Goal: Task Accomplishment & Management: Use online tool/utility

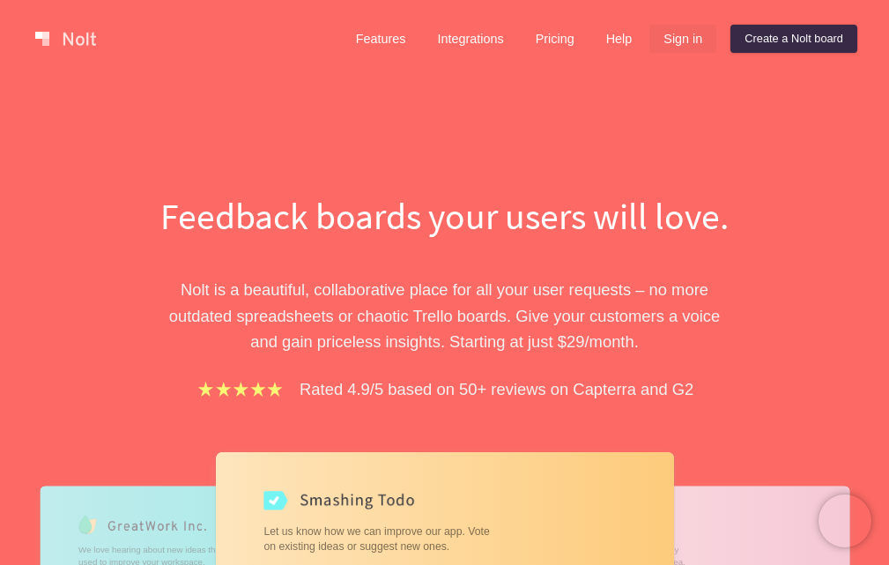
click at [685, 42] on link "Sign in" at bounding box center [683, 39] width 67 height 28
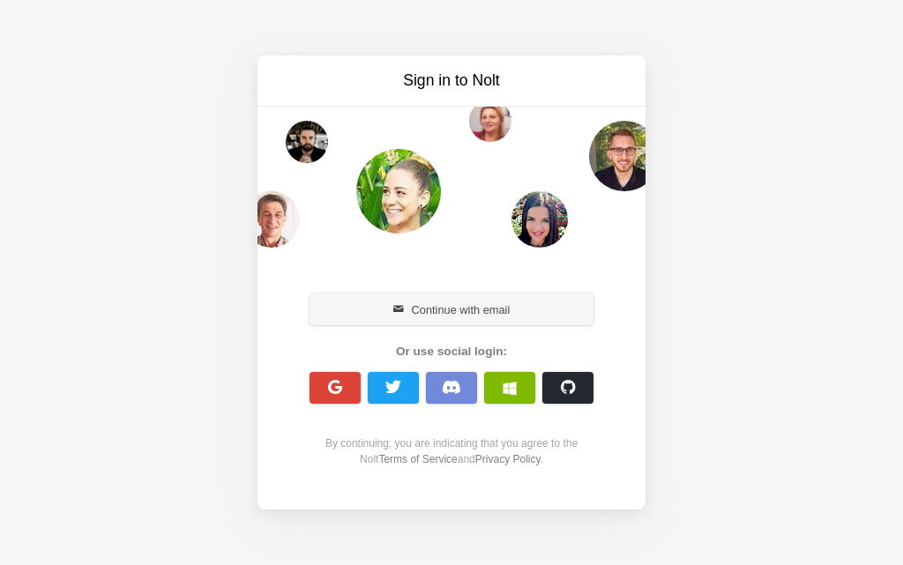
click at [458, 310] on button "Continue with email" at bounding box center [451, 310] width 284 height 32
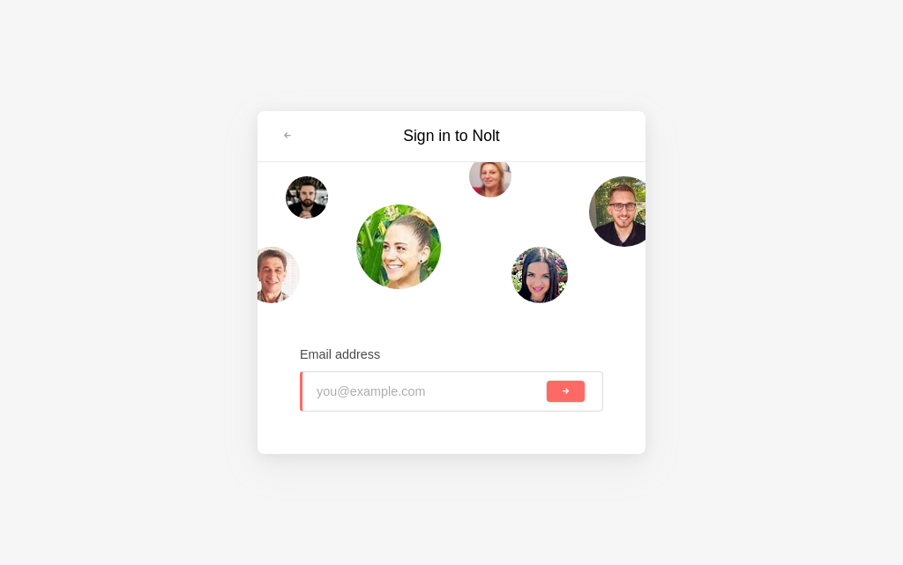
type input "[EMAIL_ADDRESS][DOMAIN_NAME]"
click at [555, 391] on button "submit" at bounding box center [566, 391] width 38 height 21
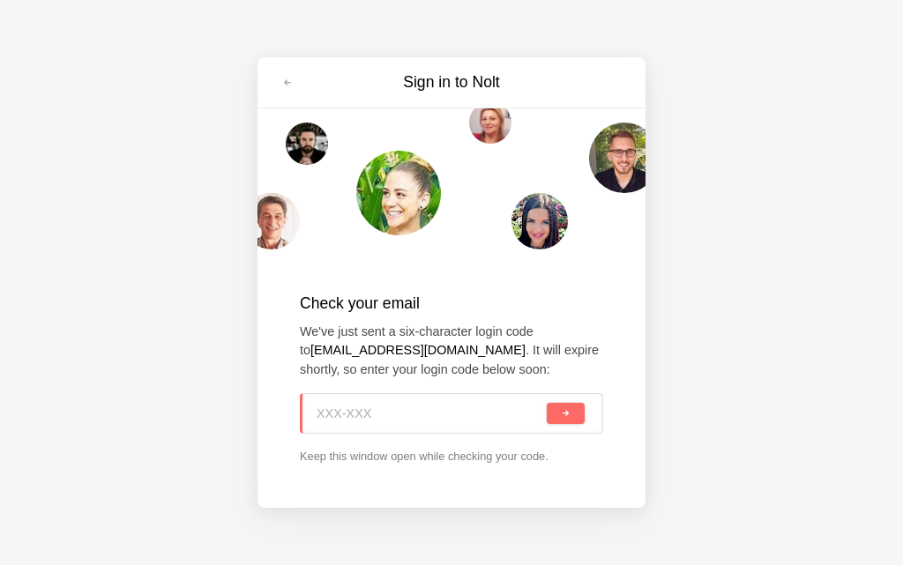
paste input "VW6-99S"
type input "VW6-99S"
click at [553, 418] on button "submit" at bounding box center [566, 413] width 38 height 21
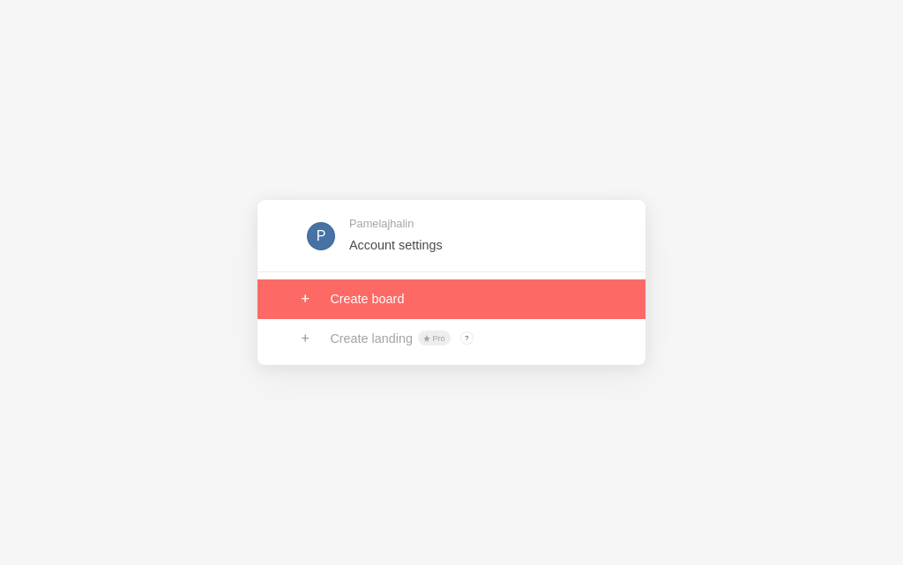
click at [339, 297] on link at bounding box center [451, 298] width 388 height 39
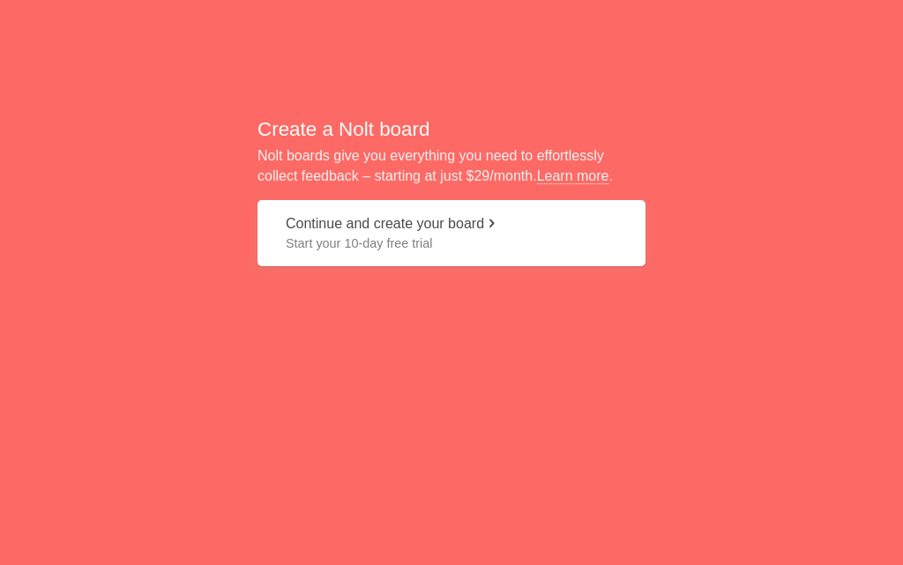
click at [375, 229] on button "Continue and create your board Start your 10-day free trial" at bounding box center [451, 233] width 388 height 66
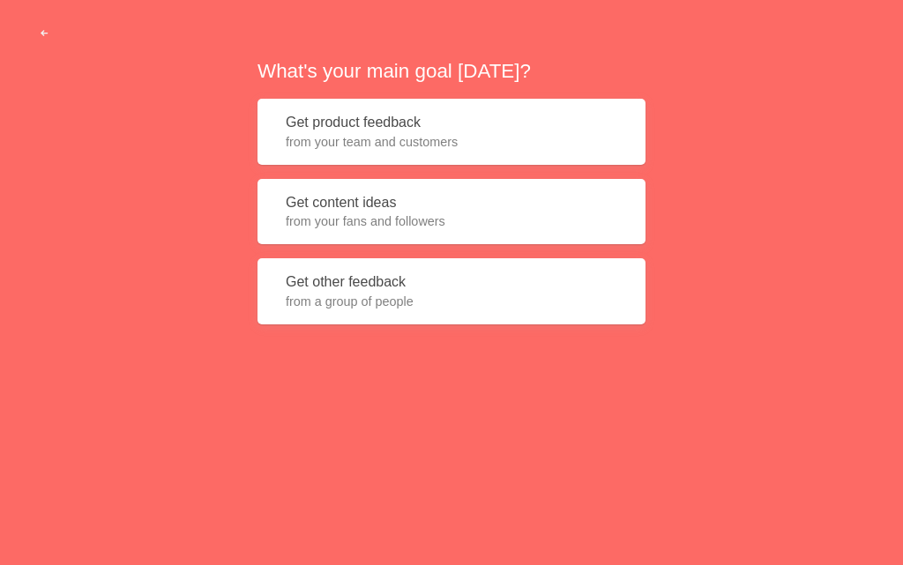
click at [327, 218] on span "from your fans and followers" at bounding box center [451, 221] width 331 height 18
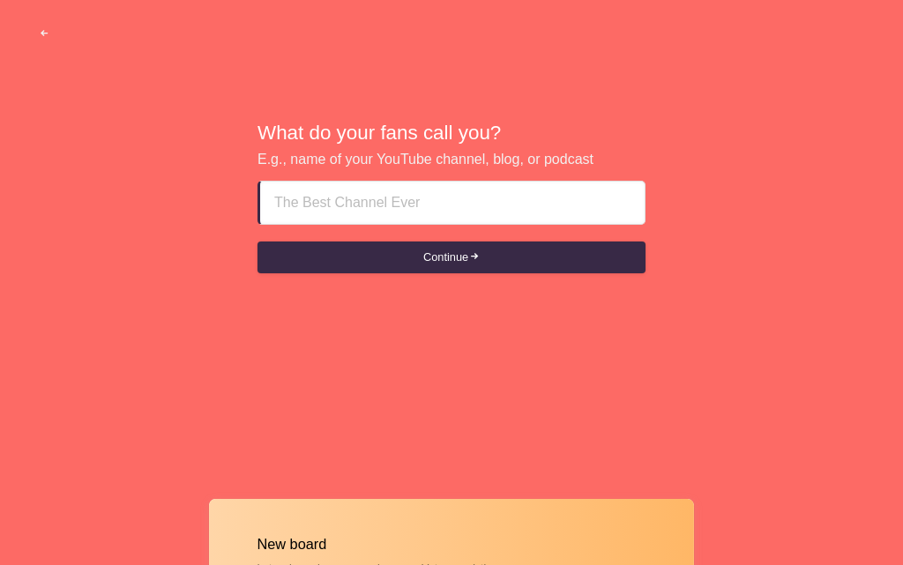
type input "Mature Call Girls In Al ain ∰⌘∰ [PHONE_NUMBER]"
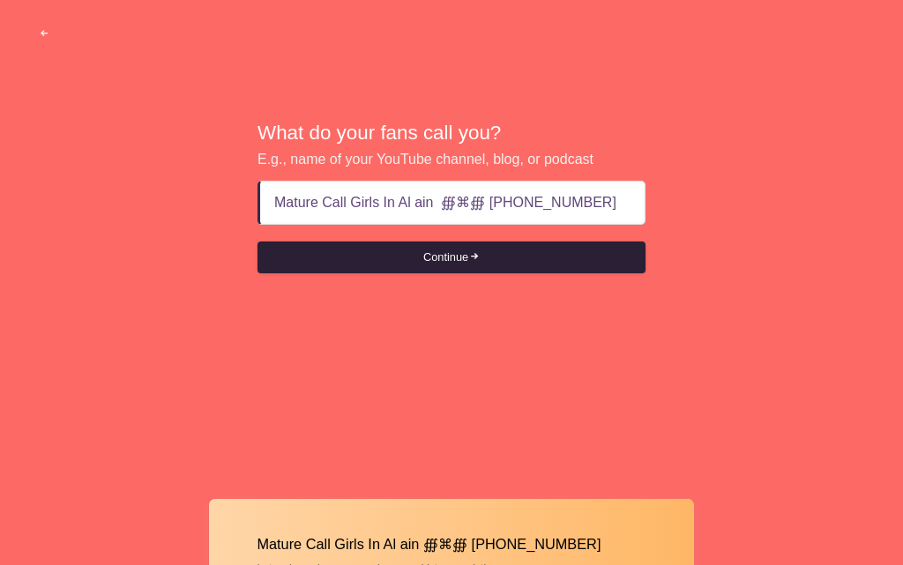
click at [480, 249] on button "Continue" at bounding box center [451, 258] width 388 height 32
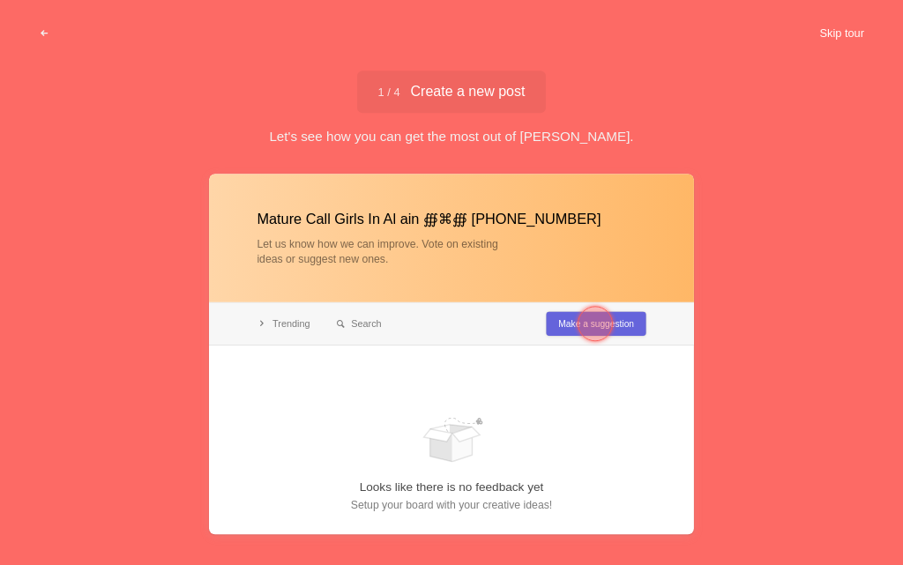
click at [838, 29] on button "Skip tour" at bounding box center [841, 34] width 87 height 32
